Goal: Transaction & Acquisition: Download file/media

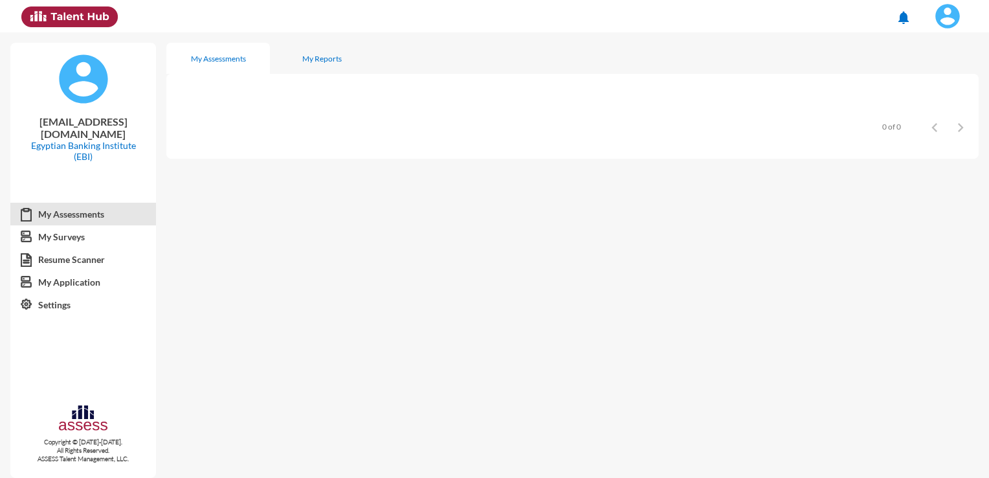
click at [934, 14] on span at bounding box center [948, 16] width 32 height 26
click at [852, 73] on link "Egyptian Banking Institute (EBI)" at bounding box center [882, 69] width 172 height 25
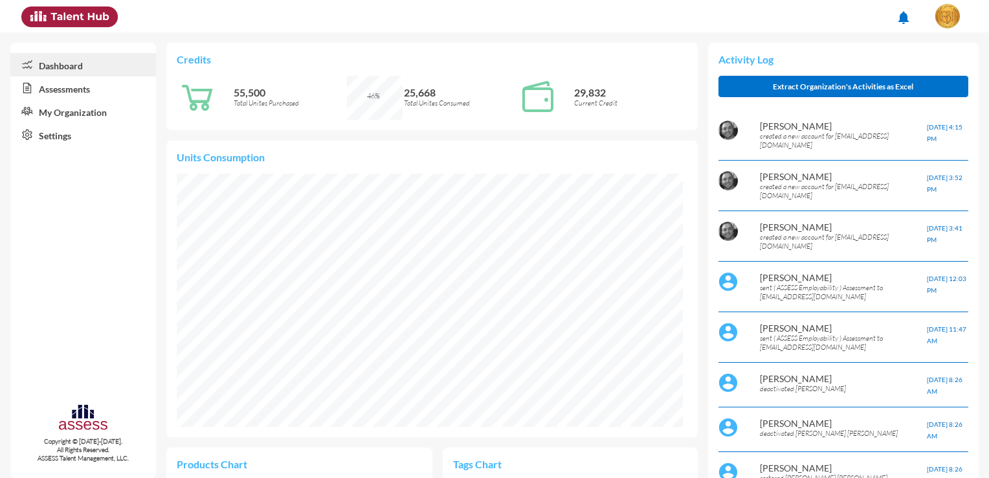
scroll to position [253, 506]
click at [49, 89] on link "Assessments" at bounding box center [83, 87] width 146 height 23
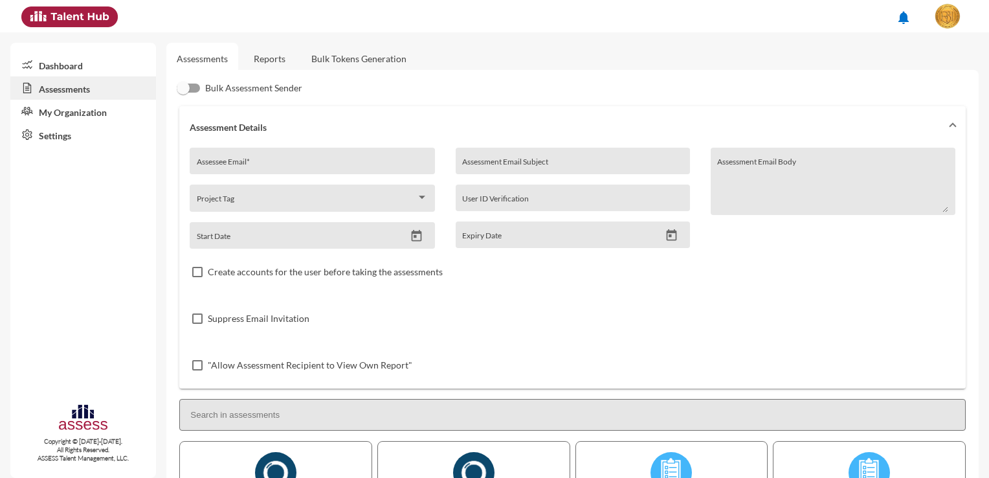
click at [291, 56] on link "Reports" at bounding box center [269, 59] width 52 height 32
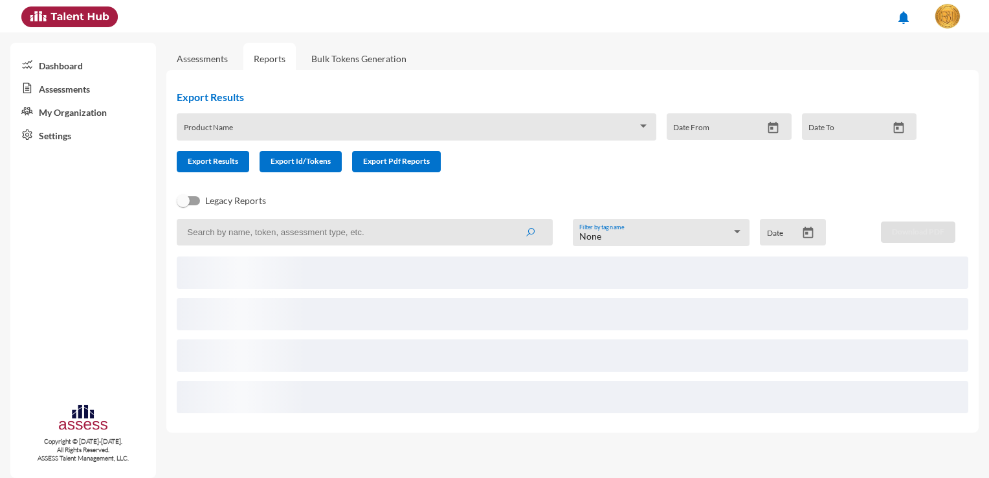
click at [202, 130] on span at bounding box center [411, 131] width 454 height 10
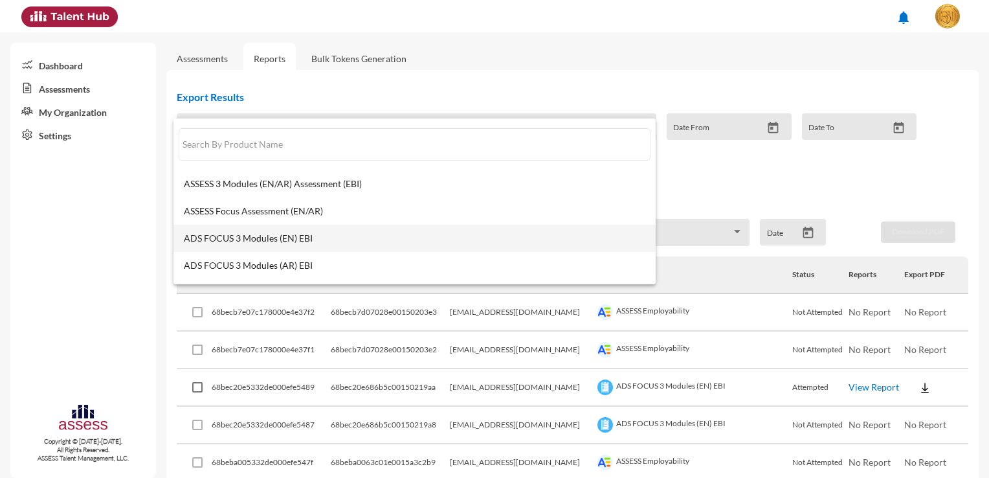
click at [255, 237] on span "ADS FOCUS 3 Modules (EN) EBI" at bounding box center [415, 238] width 462 height 10
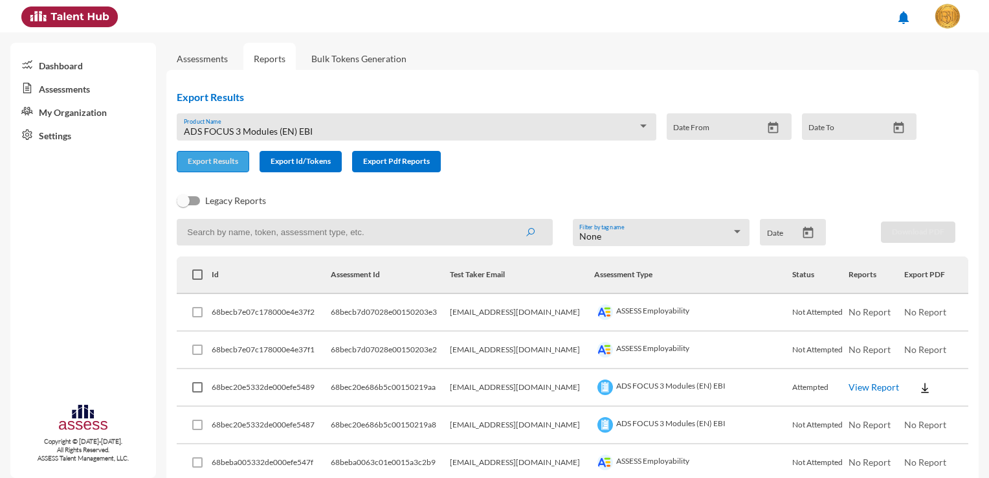
click at [218, 159] on span "Export Results" at bounding box center [213, 161] width 51 height 10
click at [451, 175] on div "Export Results ADS FOCUS 3 Modules (EN) EBI Product Name Date From Date To Expo…" at bounding box center [551, 131] width 771 height 102
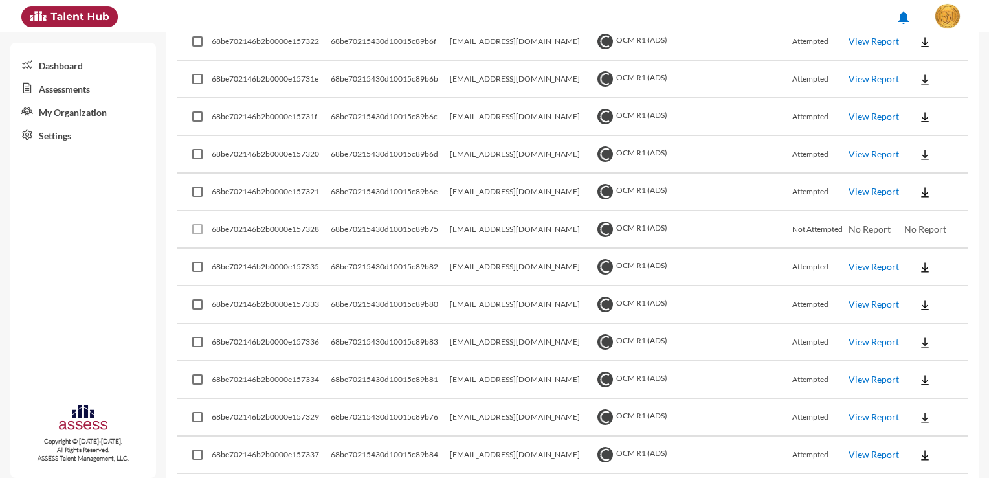
scroll to position [3602, 0]
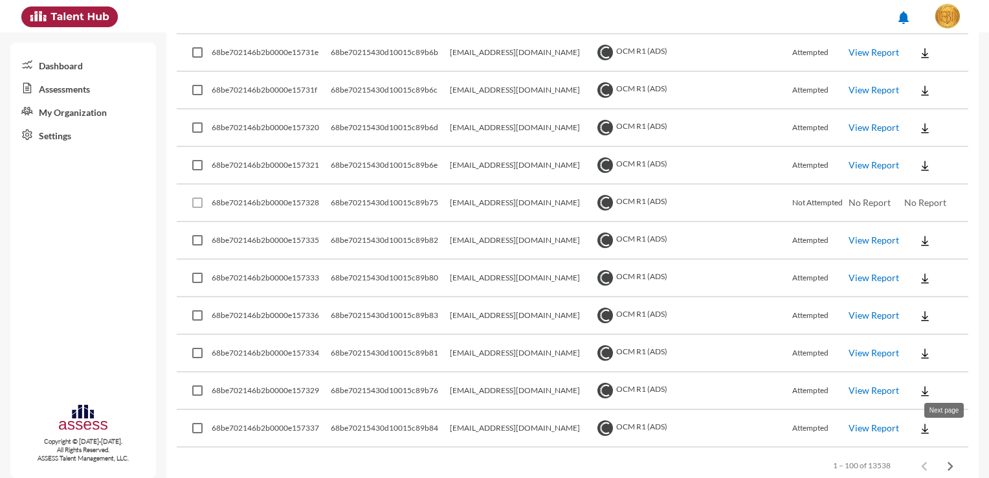
click at [941, 457] on icon "Next page" at bounding box center [950, 466] width 18 height 18
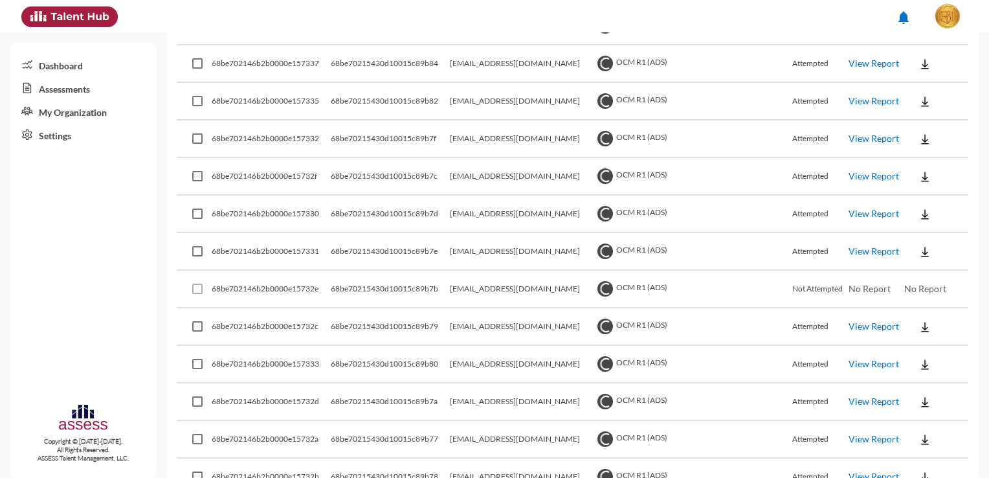
scroll to position [0, 0]
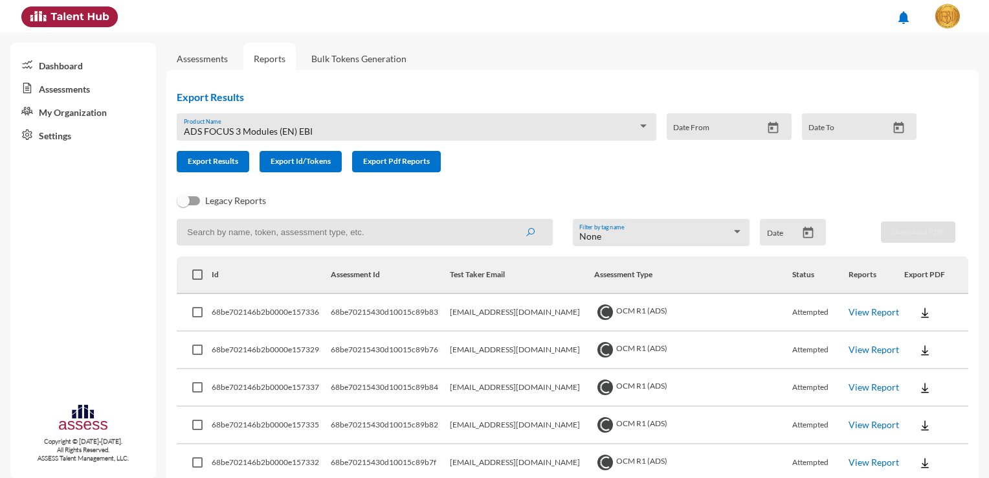
click at [197, 310] on span at bounding box center [197, 312] width 10 height 10
click at [197, 317] on input "checkbox" at bounding box center [197, 317] width 1 height 1
checkbox input "true"
drag, startPoint x: 196, startPoint y: 347, endPoint x: 195, endPoint y: 360, distance: 13.0
click at [197, 347] on span at bounding box center [197, 349] width 10 height 10
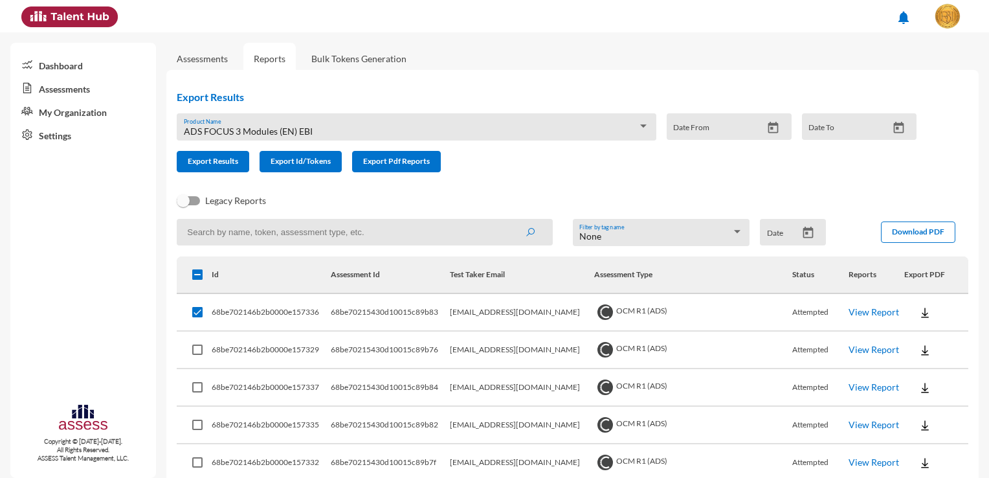
click at [197, 355] on input "checkbox" at bounding box center [197, 355] width 1 height 1
checkbox input "true"
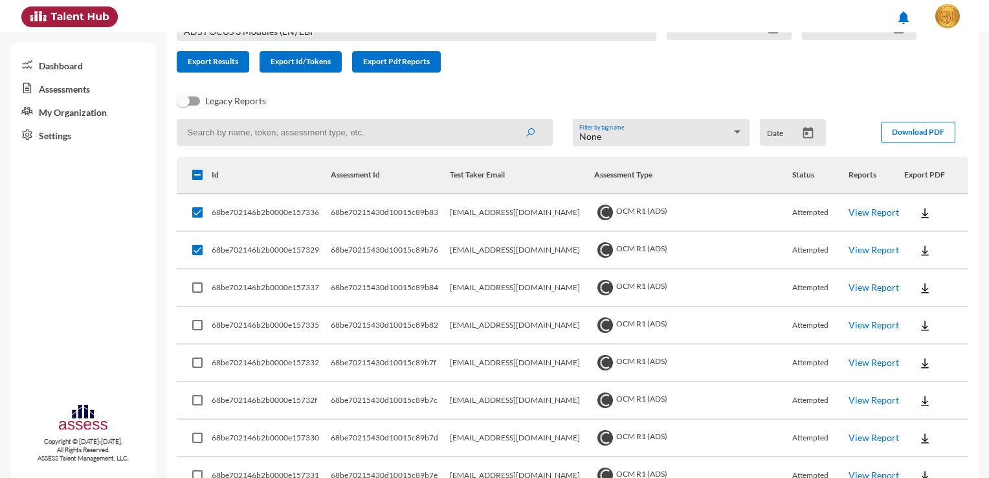
scroll to position [194, 0]
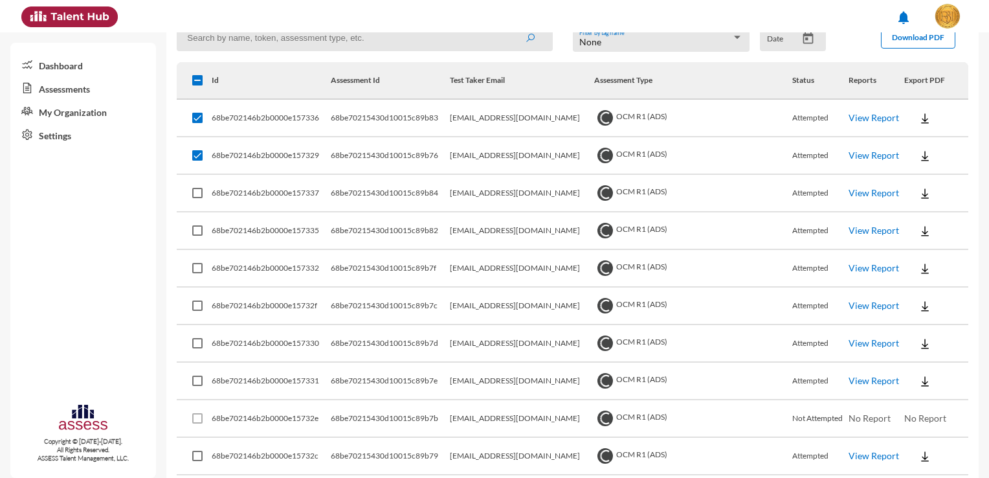
click at [198, 198] on mat-checkbox at bounding box center [197, 193] width 10 height 36
click at [197, 197] on mat-checkbox at bounding box center [197, 193] width 10 height 36
click at [197, 193] on span at bounding box center [197, 193] width 10 height 10
click at [197, 198] on input "checkbox" at bounding box center [197, 198] width 1 height 1
checkbox input "true"
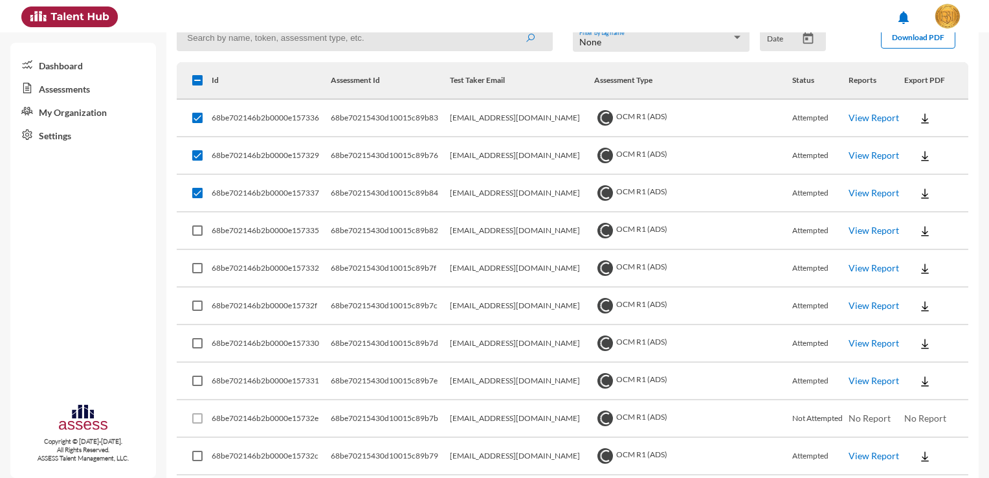
click at [199, 229] on span at bounding box center [197, 230] width 10 height 10
click at [197, 236] on input "checkbox" at bounding box center [197, 236] width 1 height 1
checkbox input "true"
click at [197, 266] on span at bounding box center [197, 268] width 10 height 10
click at [197, 273] on input "checkbox" at bounding box center [197, 273] width 1 height 1
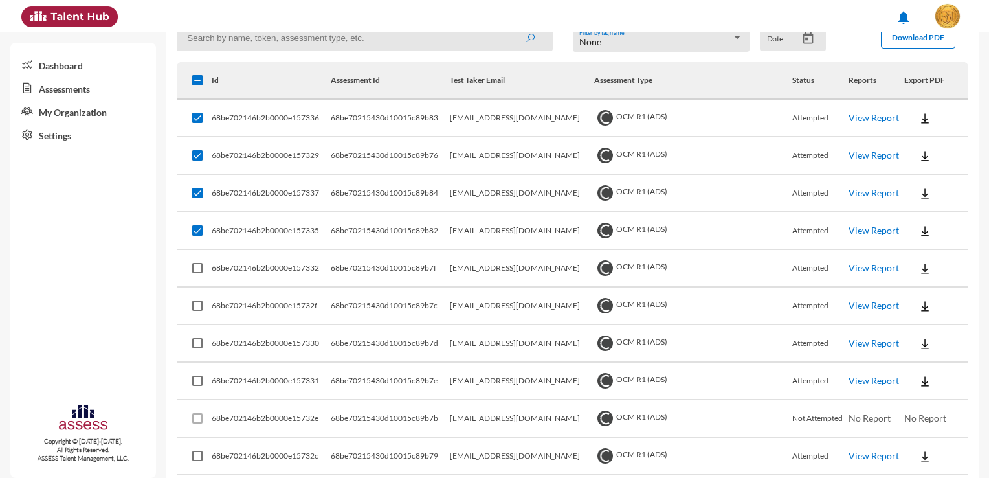
checkbox input "true"
click at [199, 307] on span at bounding box center [197, 305] width 10 height 10
click at [197, 311] on input "checkbox" at bounding box center [197, 311] width 1 height 1
checkbox input "true"
click at [200, 339] on span at bounding box center [197, 343] width 10 height 10
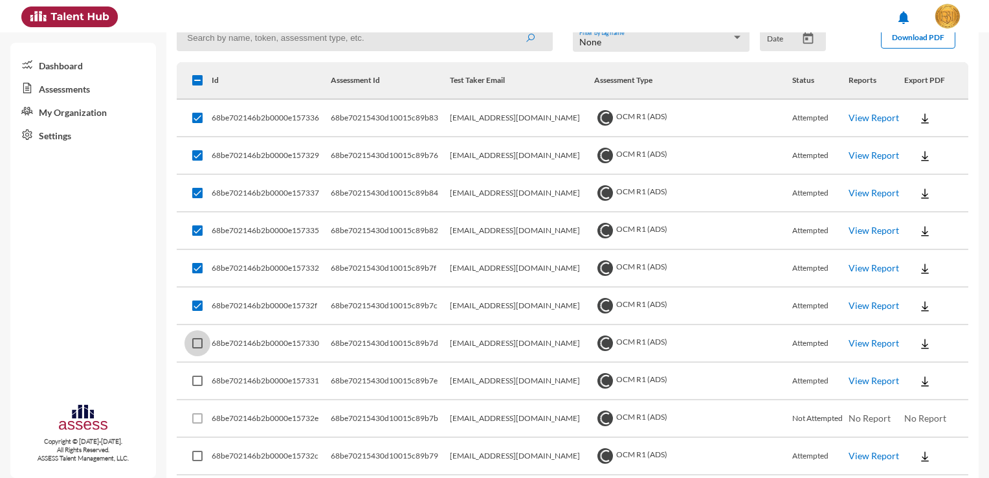
click at [197, 348] on input "checkbox" at bounding box center [197, 348] width 1 height 1
checkbox input "true"
click at [197, 377] on span at bounding box center [197, 381] width 10 height 10
click at [197, 386] on input "checkbox" at bounding box center [197, 386] width 1 height 1
checkbox input "true"
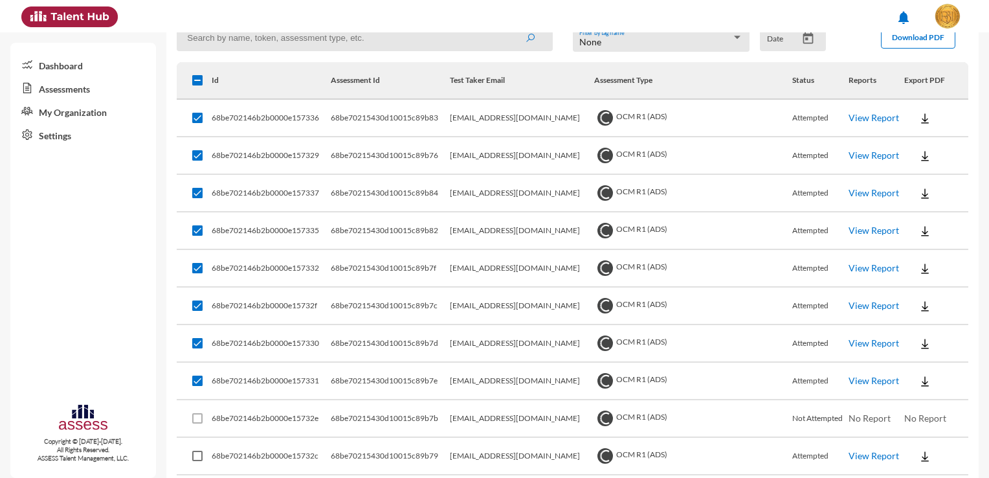
click at [201, 416] on span at bounding box center [197, 418] width 10 height 10
click at [196, 420] on span at bounding box center [197, 418] width 10 height 10
click at [194, 416] on span at bounding box center [197, 418] width 10 height 10
click at [197, 420] on span at bounding box center [197, 418] width 10 height 10
click at [197, 415] on span at bounding box center [197, 418] width 10 height 10
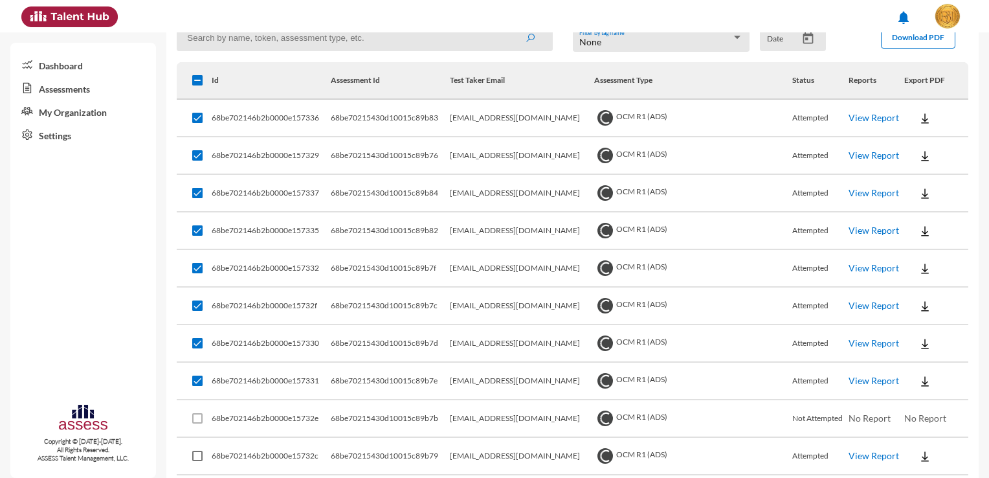
click at [194, 408] on mat-checkbox at bounding box center [197, 418] width 10 height 36
click at [202, 423] on mat-checkbox at bounding box center [197, 418] width 10 height 36
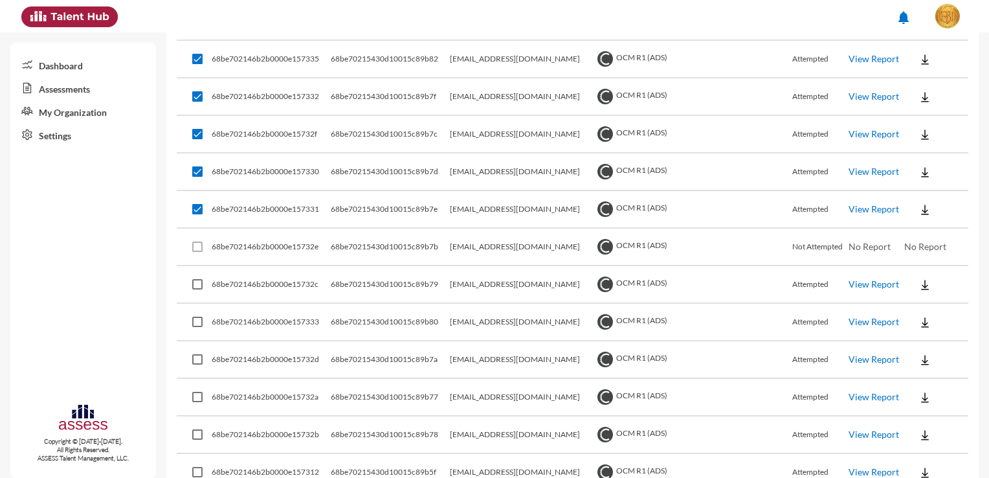
scroll to position [259, 0]
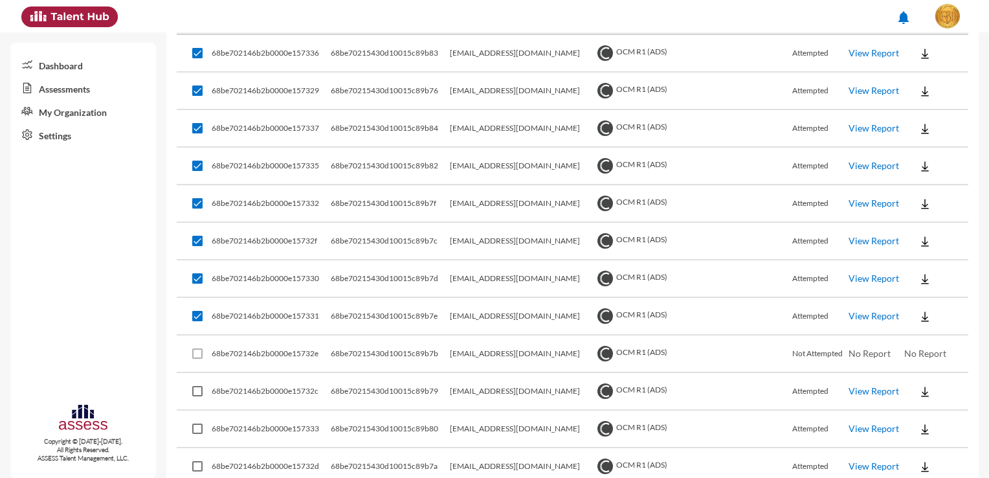
click at [199, 354] on span at bounding box center [197, 353] width 10 height 10
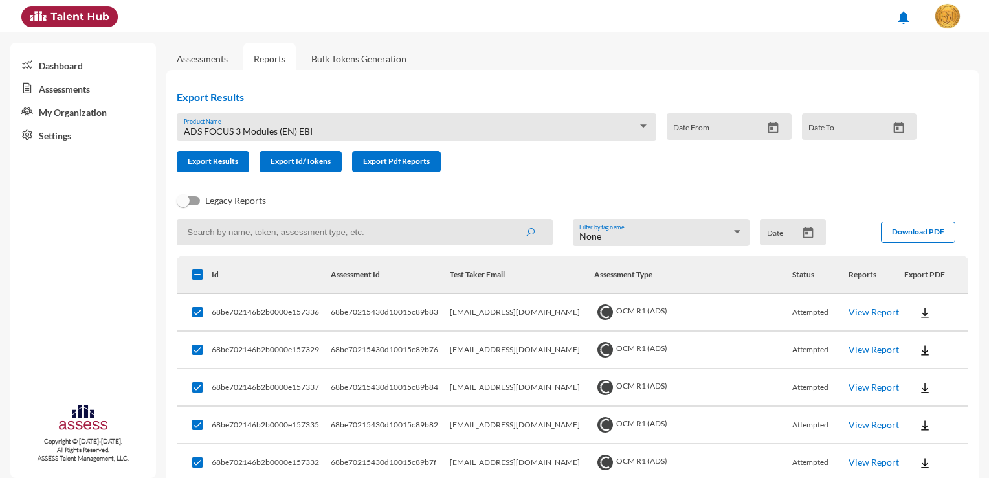
click at [394, 232] on input at bounding box center [365, 232] width 376 height 27
click at [914, 233] on span "Download PDF" at bounding box center [918, 232] width 52 height 10
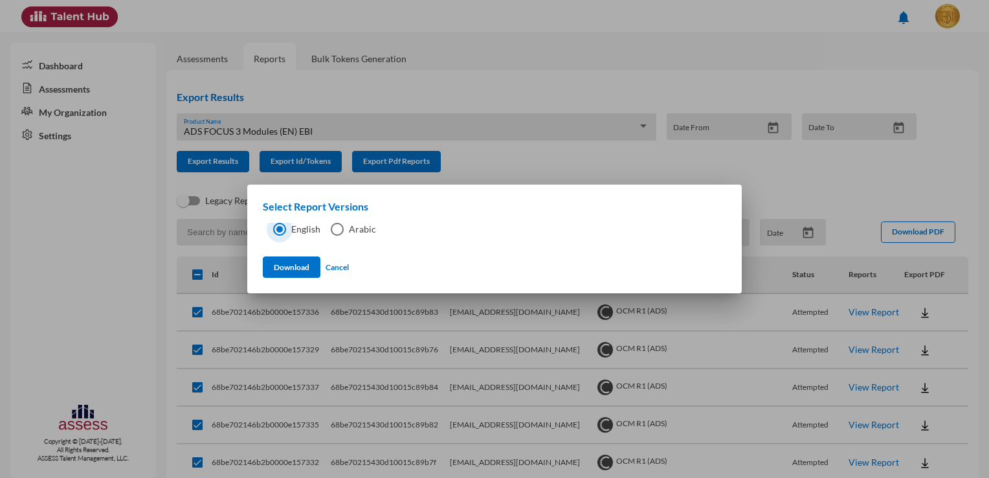
click at [295, 281] on mat-dialog-container "Select Report Versions English Arabic Download Cancel" at bounding box center [494, 239] width 495 height 109
click at [298, 267] on button "Download" at bounding box center [292, 266] width 58 height 21
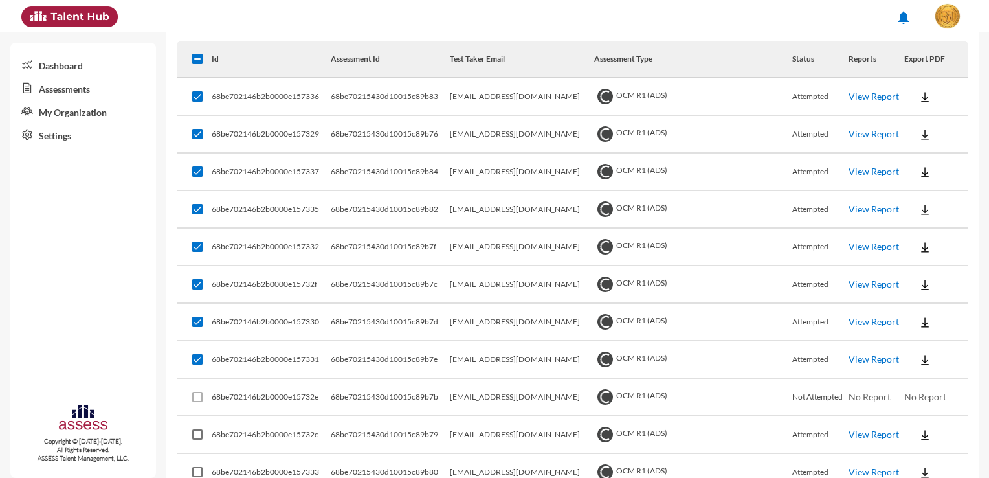
scroll to position [388, 0]
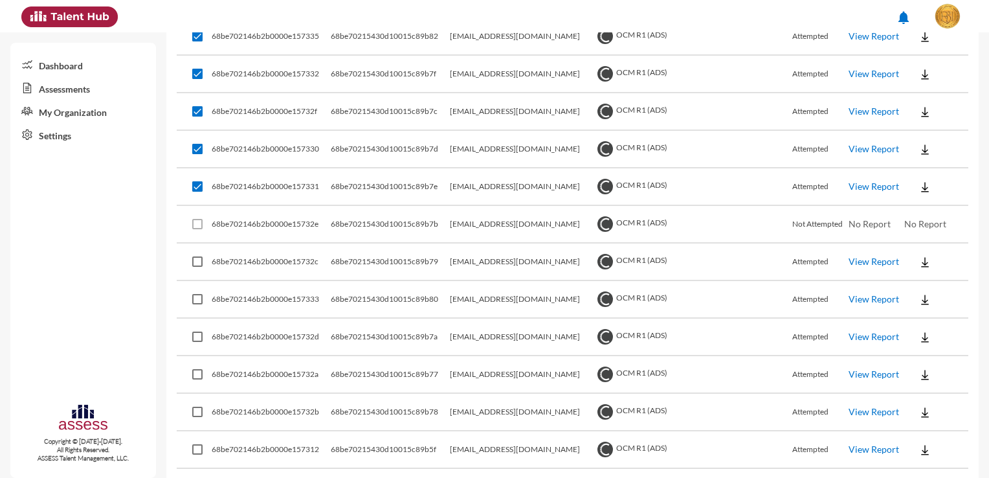
click at [196, 257] on span at bounding box center [197, 261] width 10 height 10
click at [197, 267] on input "checkbox" at bounding box center [197, 267] width 1 height 1
checkbox input "true"
click at [196, 302] on span at bounding box center [197, 299] width 10 height 10
click at [197, 304] on input "checkbox" at bounding box center [197, 304] width 1 height 1
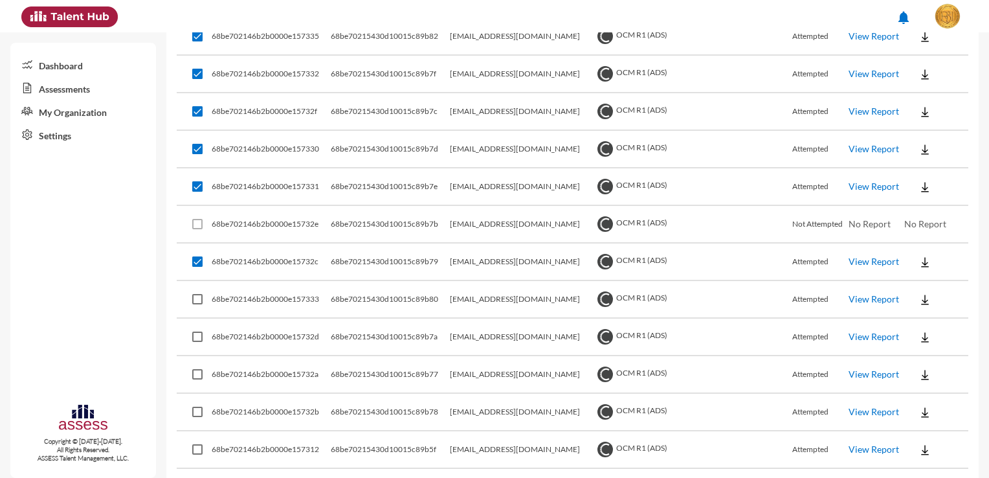
checkbox input "true"
click at [197, 326] on mat-checkbox at bounding box center [197, 337] width 10 height 36
click at [197, 333] on span at bounding box center [197, 337] width 10 height 10
click at [197, 342] on input "checkbox" at bounding box center [197, 342] width 1 height 1
checkbox input "true"
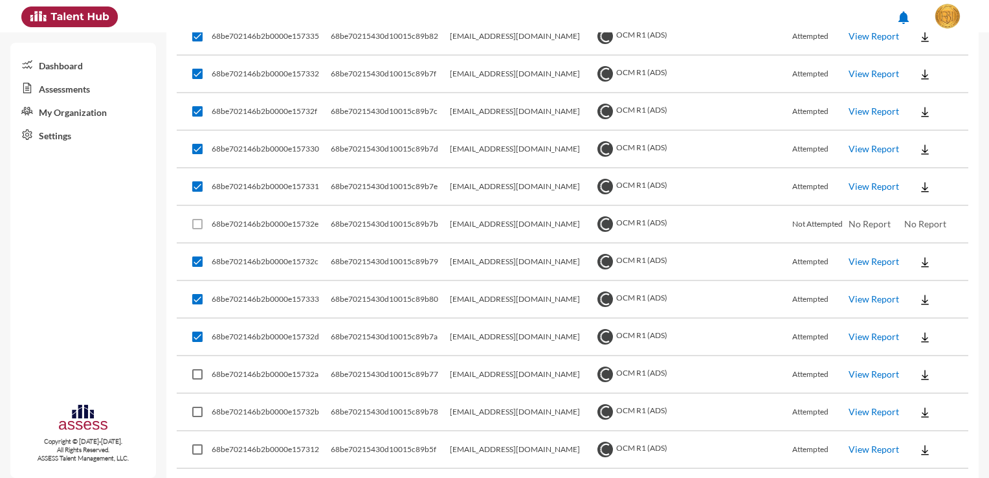
click at [197, 376] on span at bounding box center [197, 374] width 10 height 10
click at [197, 379] on input "checkbox" at bounding box center [197, 379] width 1 height 1
checkbox input "true"
click at [196, 407] on span at bounding box center [197, 412] width 10 height 10
click at [197, 417] on input "checkbox" at bounding box center [197, 417] width 1 height 1
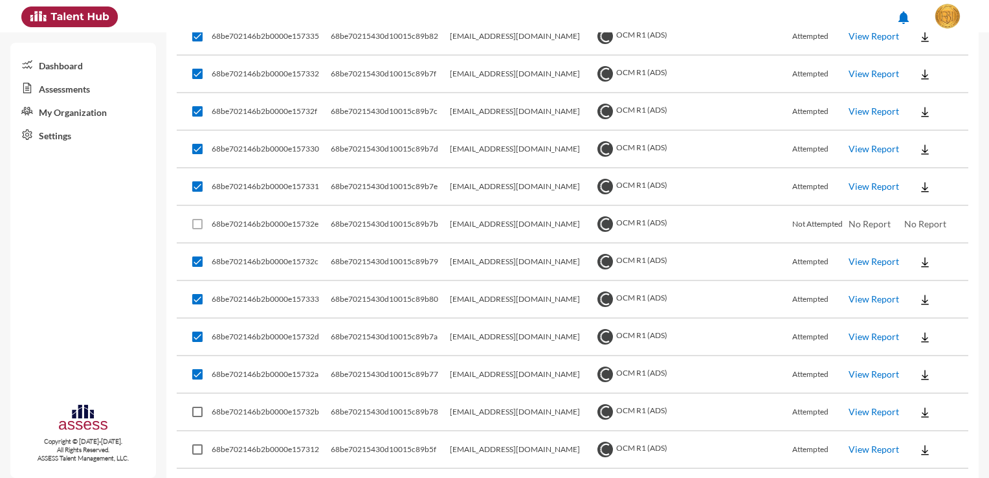
checkbox input "true"
click at [197, 447] on span at bounding box center [197, 449] width 10 height 10
click at [197, 455] on input "checkbox" at bounding box center [197, 455] width 1 height 1
checkbox input "true"
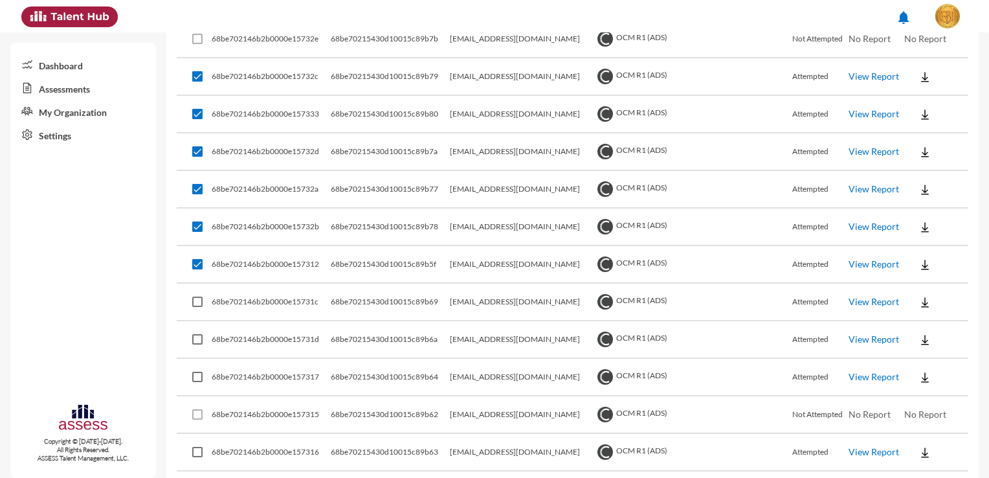
scroll to position [583, 0]
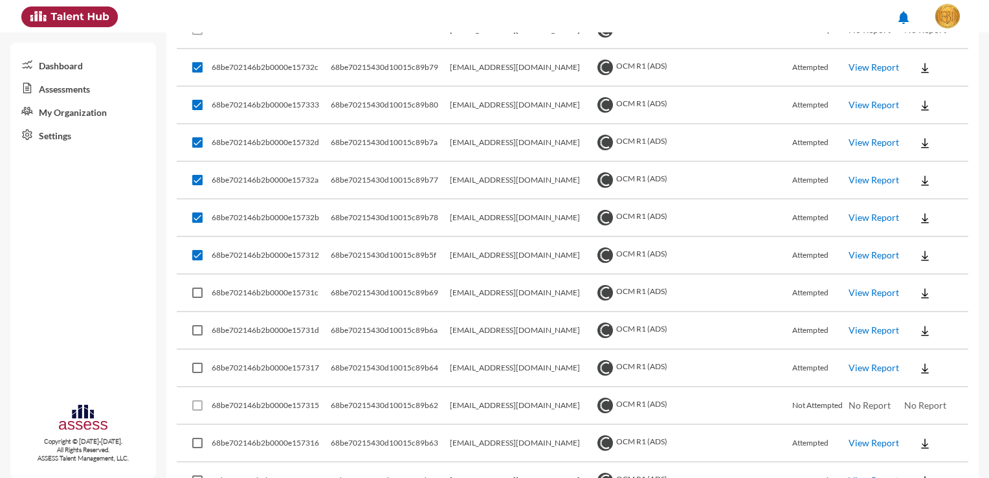
click at [201, 291] on span at bounding box center [197, 292] width 10 height 10
click at [197, 298] on input "checkbox" at bounding box center [197, 298] width 1 height 1
checkbox input "true"
click at [200, 325] on span at bounding box center [197, 330] width 10 height 10
click at [197, 335] on input "checkbox" at bounding box center [197, 335] width 1 height 1
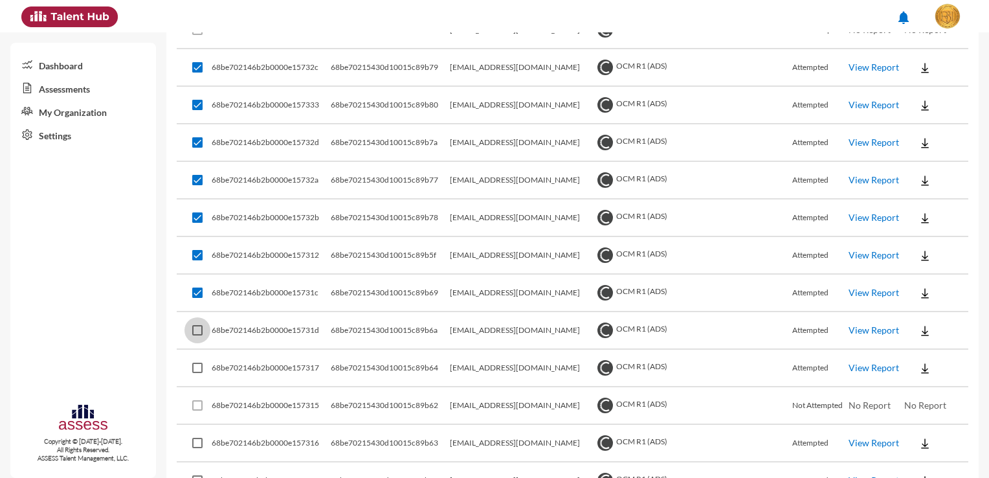
checkbox input "true"
click at [194, 369] on mat-checkbox at bounding box center [197, 368] width 10 height 36
click at [196, 366] on span at bounding box center [197, 368] width 10 height 10
click at [197, 373] on input "checkbox" at bounding box center [197, 373] width 1 height 1
checkbox input "true"
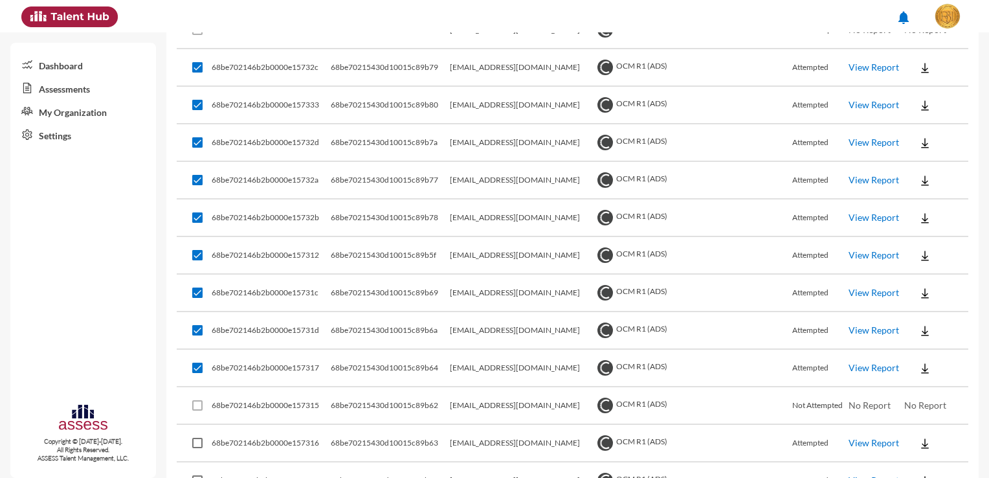
click at [196, 438] on span at bounding box center [197, 443] width 10 height 10
click at [197, 448] on input "checkbox" at bounding box center [197, 448] width 1 height 1
checkbox input "true"
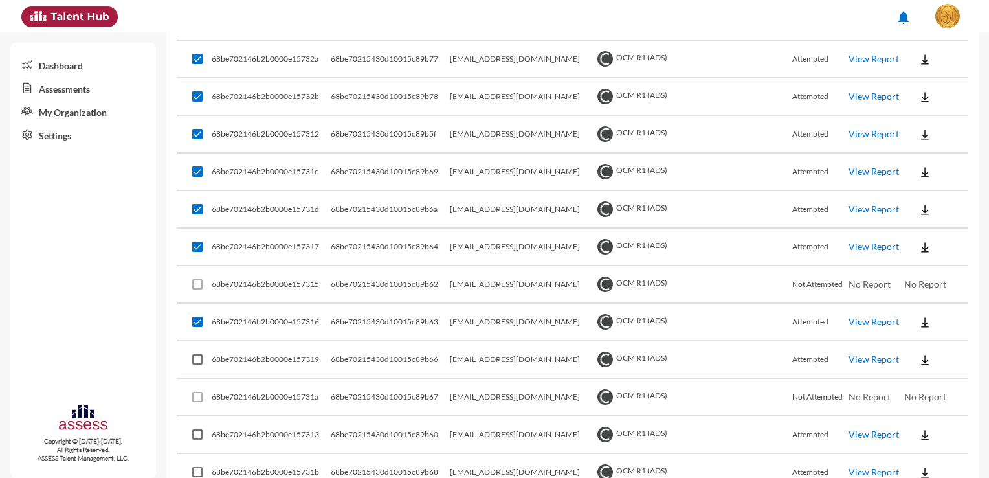
scroll to position [712, 0]
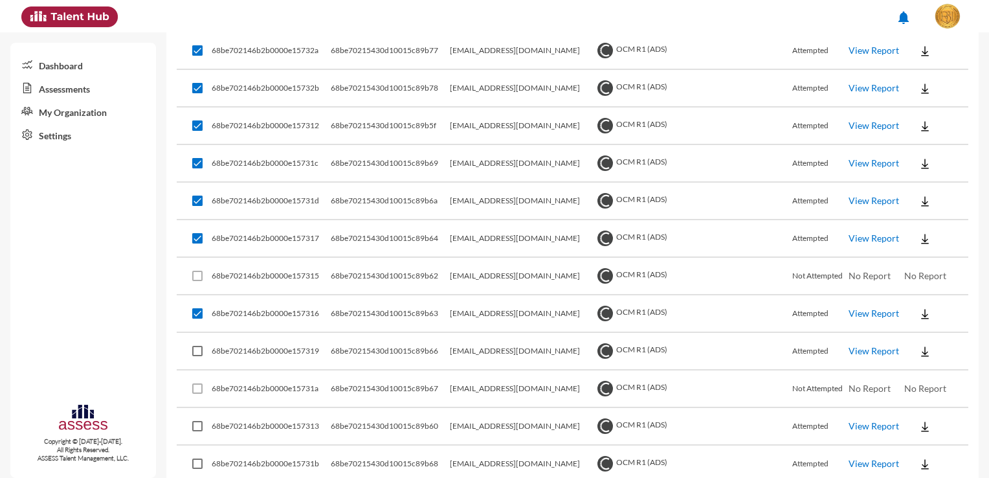
click at [198, 351] on mat-checkbox at bounding box center [197, 351] width 10 height 36
click at [197, 384] on span at bounding box center [197, 388] width 10 height 10
click at [199, 349] on span at bounding box center [197, 351] width 10 height 10
click at [197, 356] on input "checkbox" at bounding box center [197, 356] width 1 height 1
checkbox input "true"
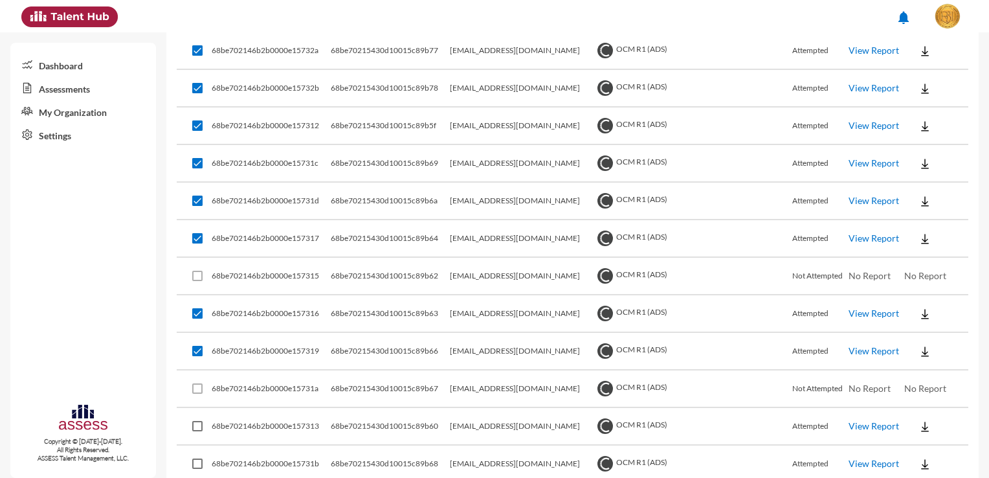
click at [199, 386] on span at bounding box center [197, 388] width 10 height 10
click at [196, 424] on span at bounding box center [197, 426] width 10 height 10
click at [197, 431] on input "checkbox" at bounding box center [197, 431] width 1 height 1
checkbox input "true"
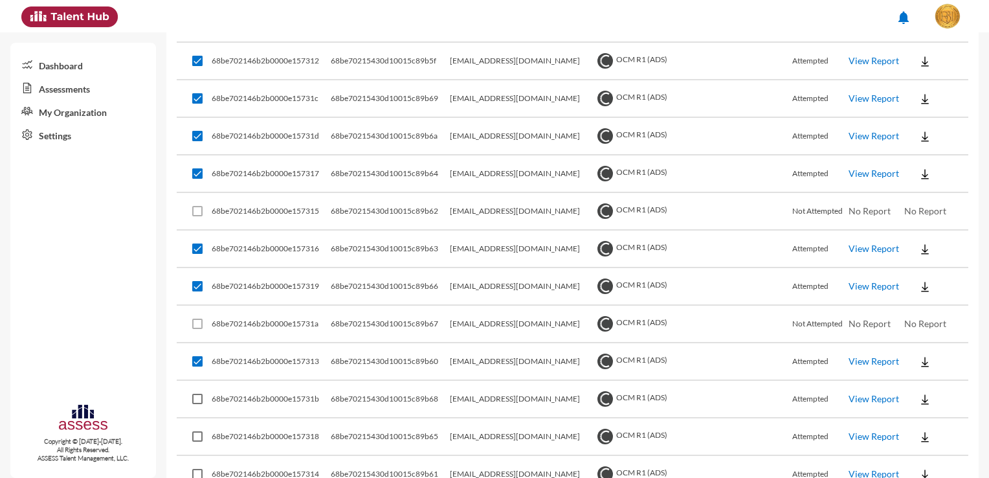
click at [196, 394] on span at bounding box center [197, 399] width 10 height 10
click at [197, 404] on input "checkbox" at bounding box center [197, 404] width 1 height 1
checkbox input "true"
click at [196, 436] on mat-checkbox at bounding box center [197, 436] width 10 height 36
click at [197, 433] on span at bounding box center [197, 436] width 10 height 10
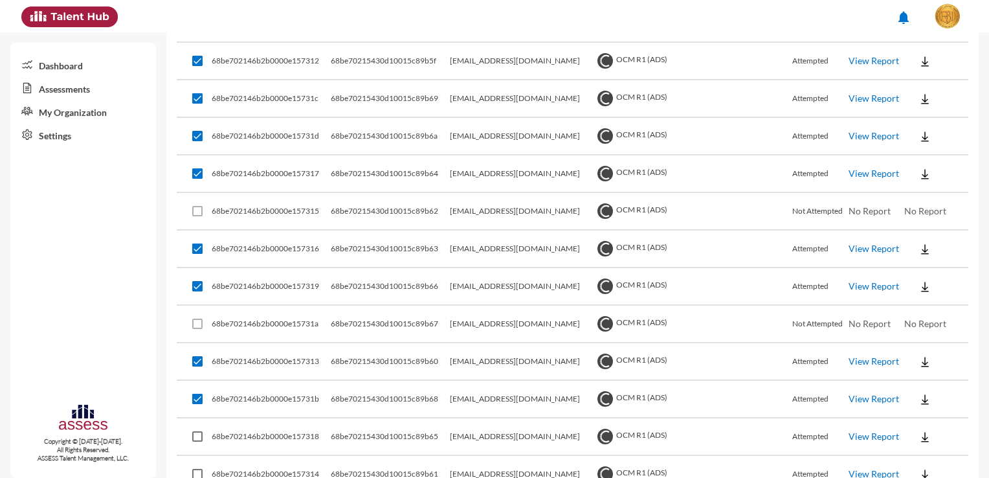
click at [197, 442] on input "checkbox" at bounding box center [197, 442] width 1 height 1
checkbox input "true"
click at [198, 469] on span at bounding box center [197, 474] width 10 height 10
click at [197, 477] on input "checkbox" at bounding box center [197, 479] width 1 height 1
checkbox input "true"
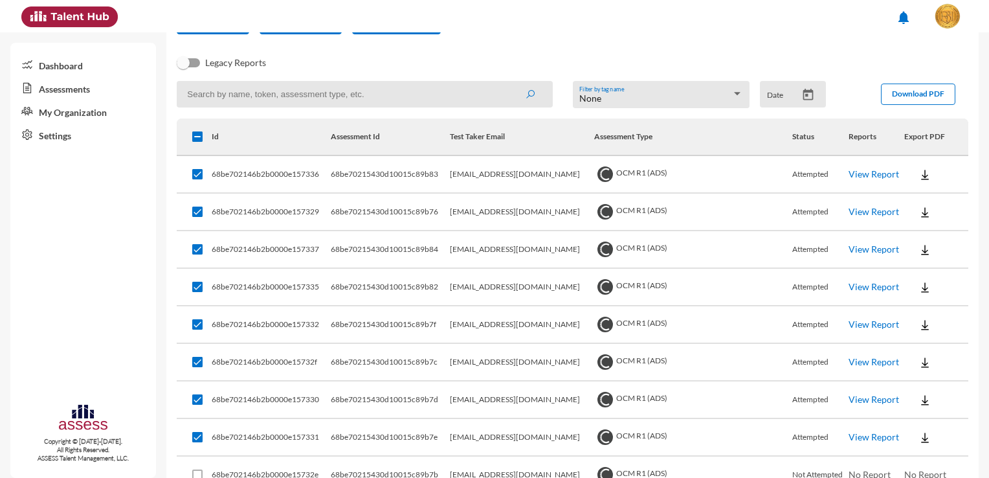
scroll to position [194, 0]
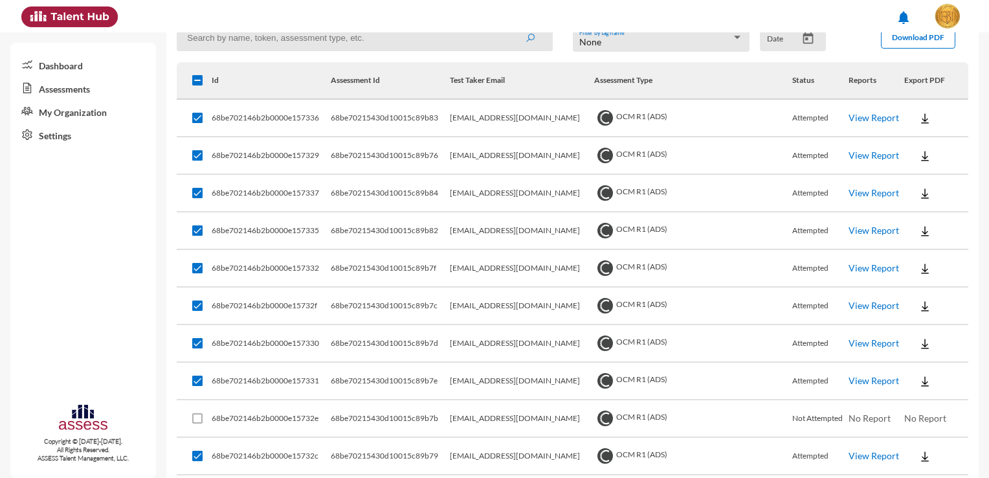
click at [201, 381] on span at bounding box center [197, 381] width 10 height 10
click at [197, 386] on input "checkbox" at bounding box center [197, 386] width 1 height 1
checkbox input "false"
click at [195, 345] on span at bounding box center [197, 343] width 10 height 10
click at [197, 348] on input "checkbox" at bounding box center [197, 348] width 1 height 1
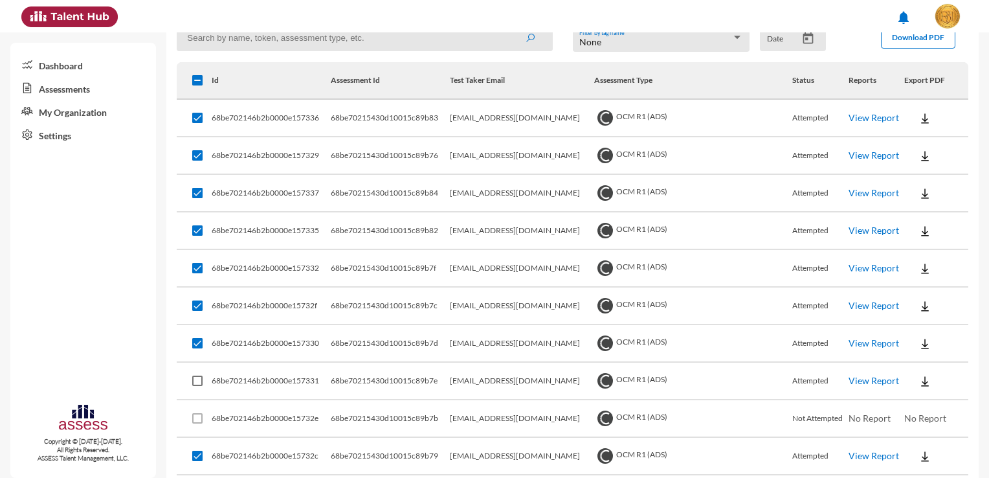
checkbox input "false"
click at [201, 302] on span at bounding box center [197, 305] width 10 height 10
click at [197, 311] on input "checkbox" at bounding box center [197, 311] width 1 height 1
checkbox input "false"
click at [200, 267] on span at bounding box center [197, 268] width 10 height 10
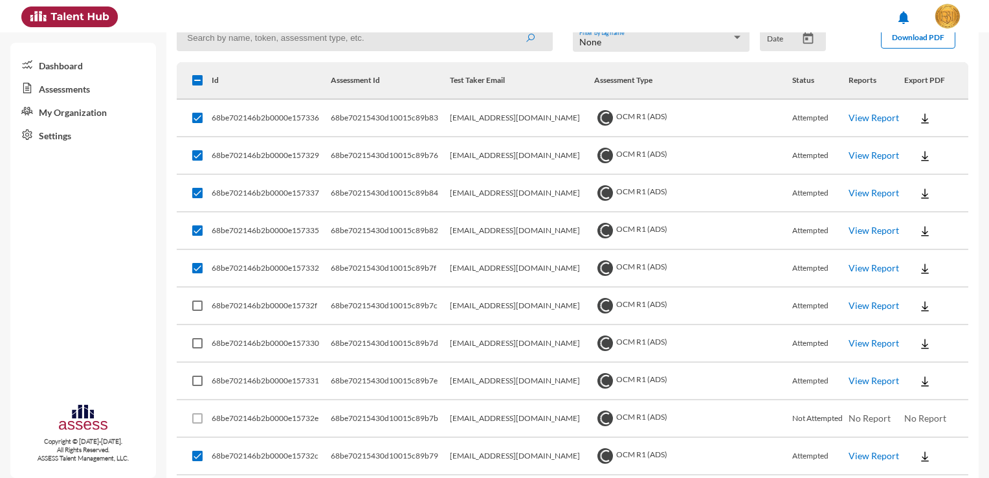
click at [197, 273] on input "checkbox" at bounding box center [197, 273] width 1 height 1
checkbox input "false"
click at [199, 229] on span at bounding box center [197, 230] width 10 height 10
click at [197, 236] on input "checkbox" at bounding box center [197, 236] width 1 height 1
checkbox input "false"
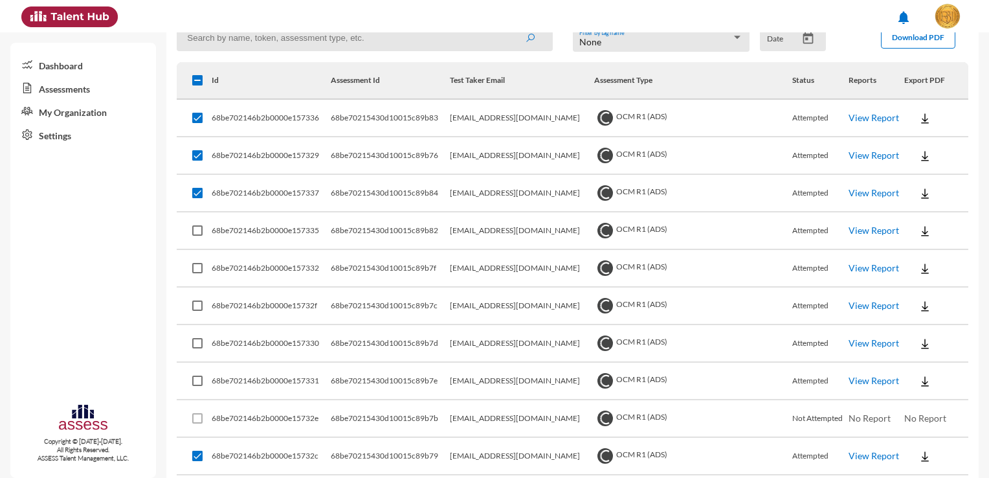
click at [199, 189] on span at bounding box center [197, 193] width 10 height 10
click at [197, 198] on input "checkbox" at bounding box center [197, 198] width 1 height 1
checkbox input "false"
click at [196, 155] on span at bounding box center [197, 155] width 10 height 10
click at [197, 161] on input "checkbox" at bounding box center [197, 161] width 1 height 1
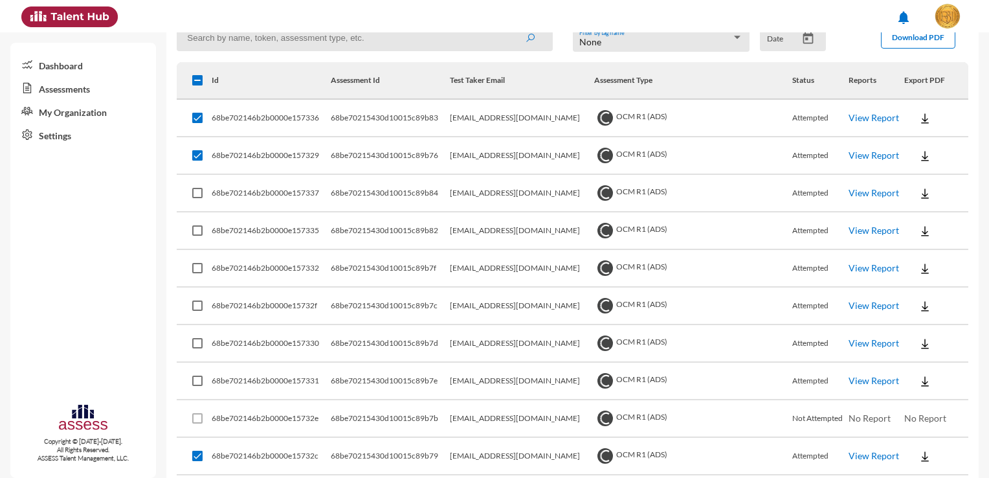
checkbox input "false"
click at [197, 115] on span at bounding box center [197, 118] width 10 height 10
click at [197, 123] on input "checkbox" at bounding box center [197, 123] width 1 height 1
checkbox input "false"
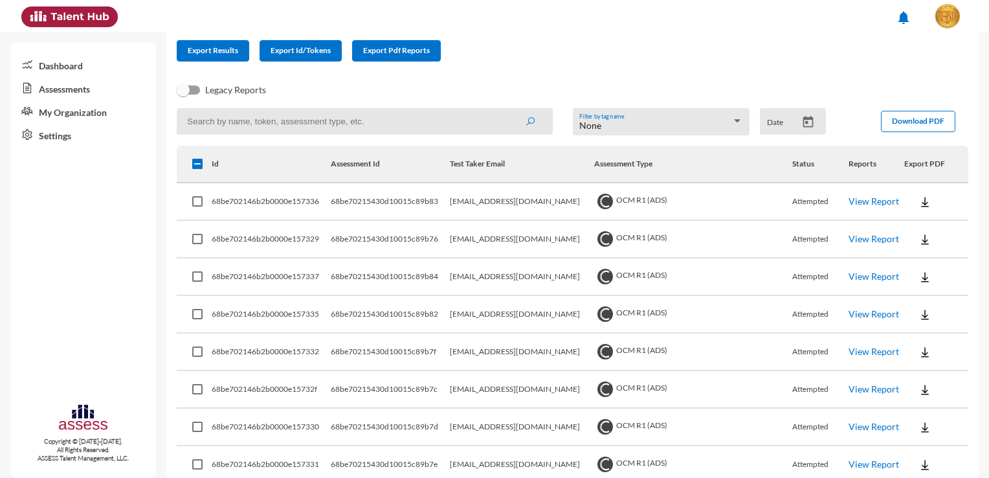
scroll to position [0, 0]
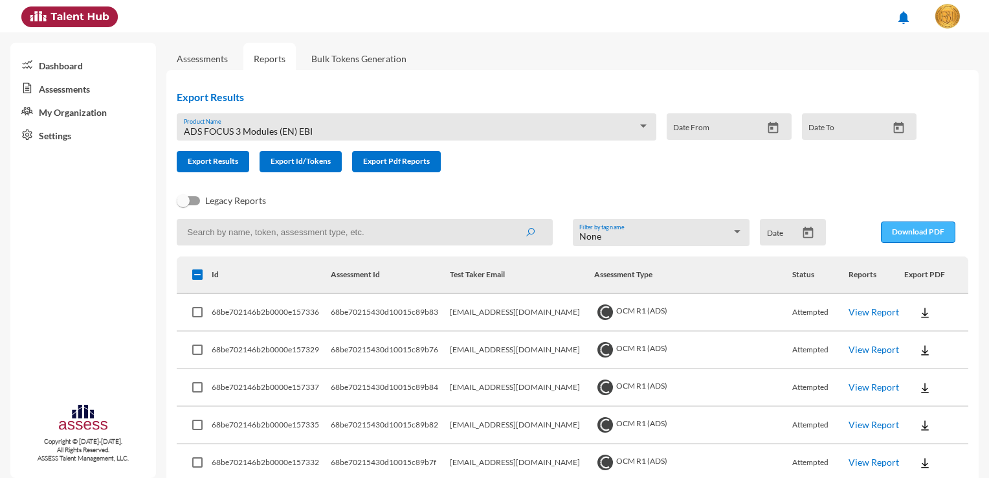
click at [921, 242] on button "Download PDF" at bounding box center [918, 231] width 74 height 21
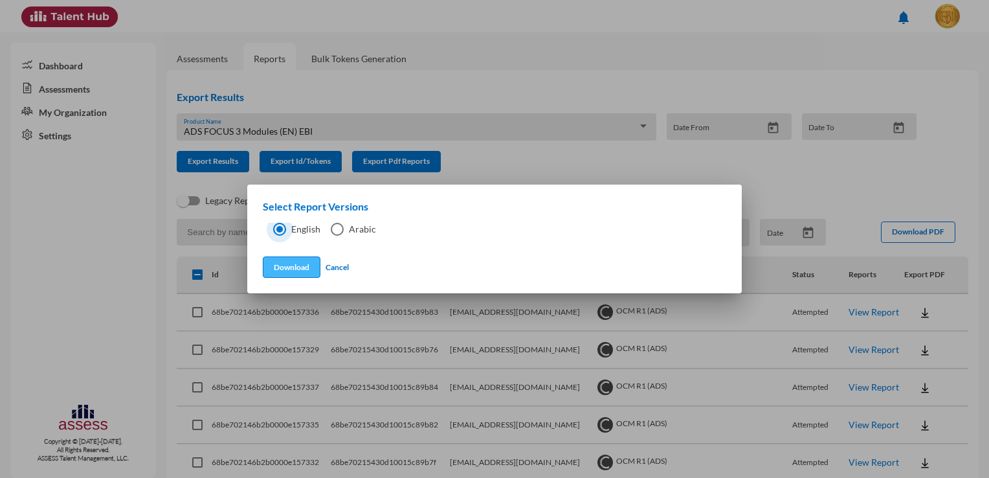
click at [283, 265] on button "Download" at bounding box center [292, 266] width 58 height 21
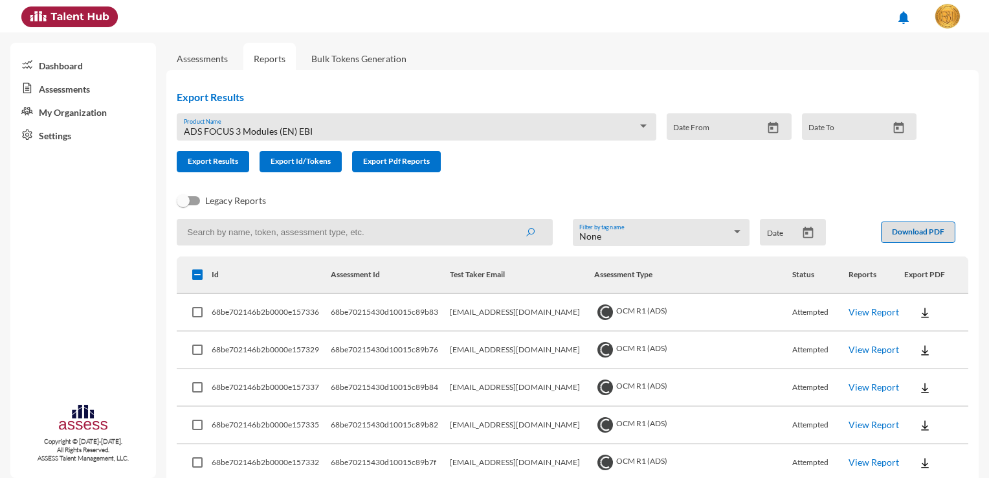
click at [290, 131] on span "ADS FOCUS 3 Modules (EN) EBI" at bounding box center [248, 131] width 129 height 11
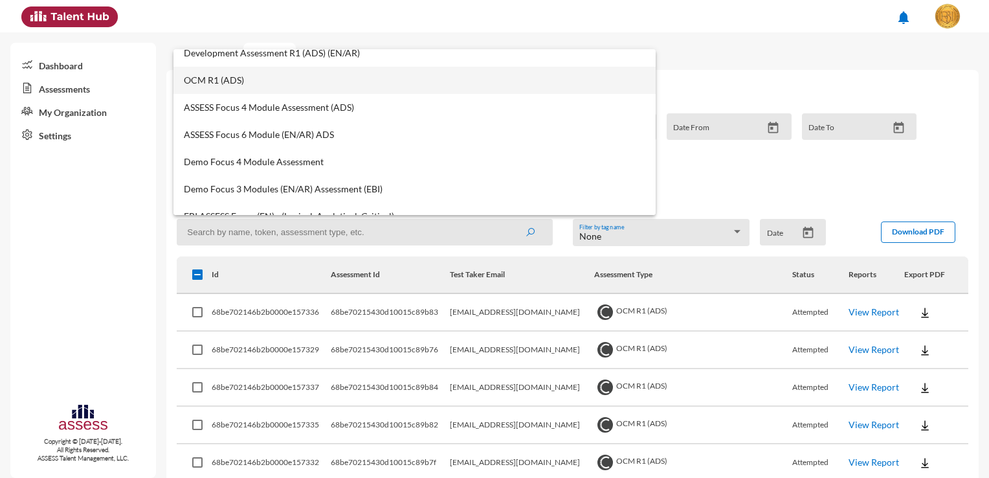
click at [332, 85] on mat-option "OCM R1 (ADS)" at bounding box center [415, 80] width 482 height 27
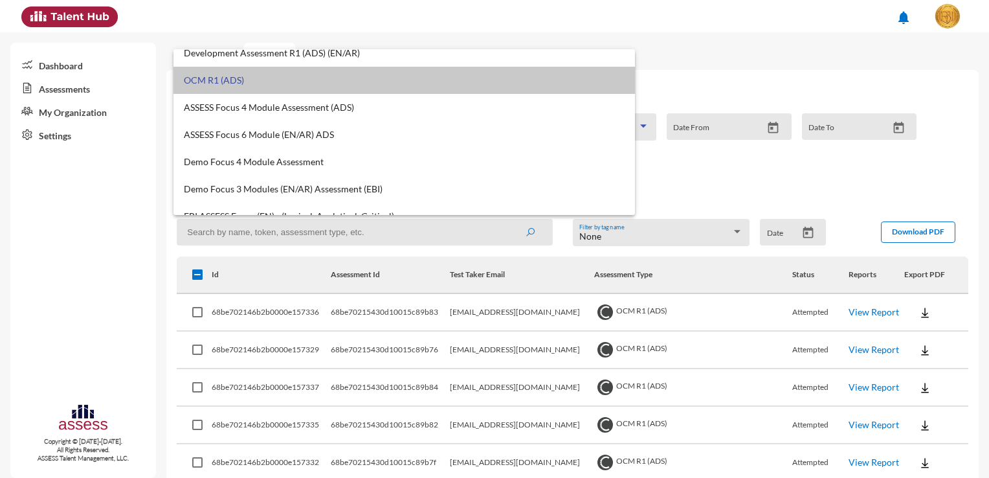
scroll to position [326, 0]
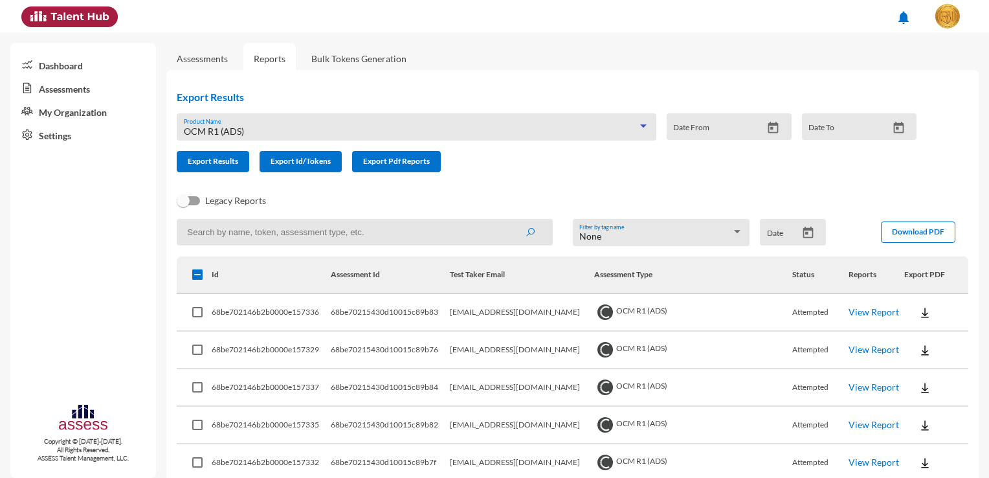
click at [214, 144] on div "OCM R1 (ADS) Product Name Date From Date To" at bounding box center [541, 132] width 750 height 38
click at [206, 163] on span "Export Results" at bounding box center [213, 161] width 51 height 10
